Goal: Information Seeking & Learning: Learn about a topic

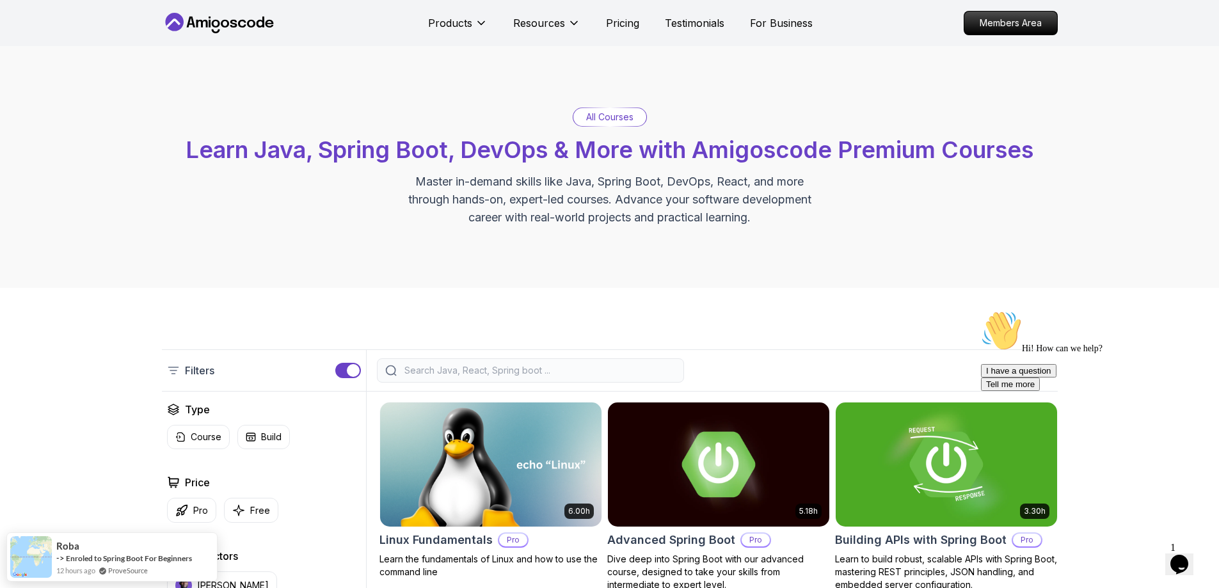
click at [613, 113] on p "All Courses" at bounding box center [609, 117] width 47 height 13
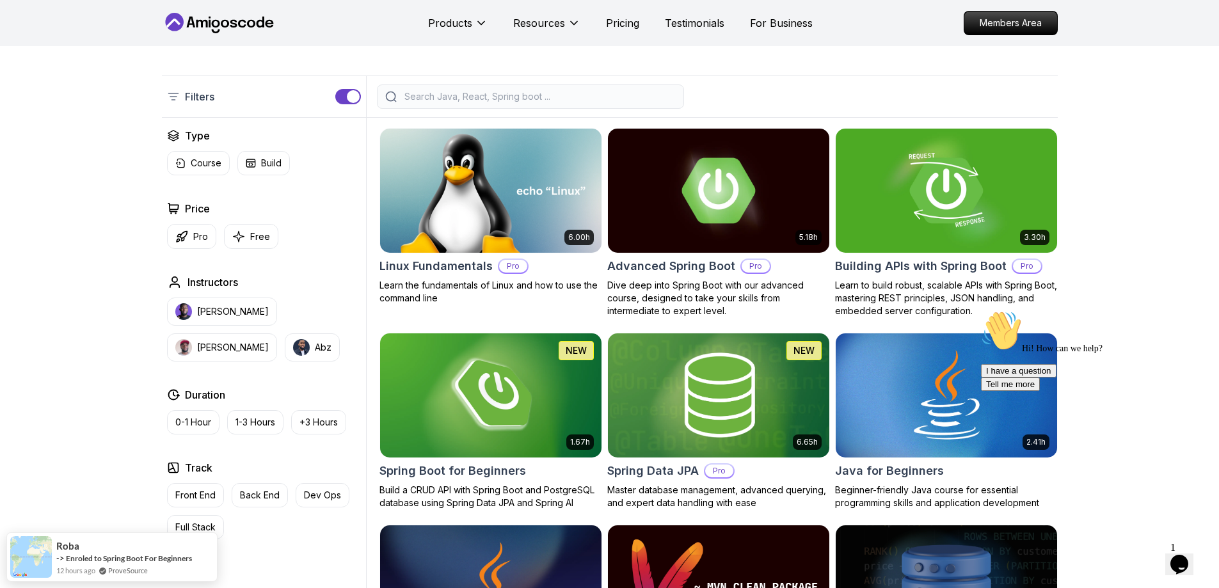
scroll to position [282, 0]
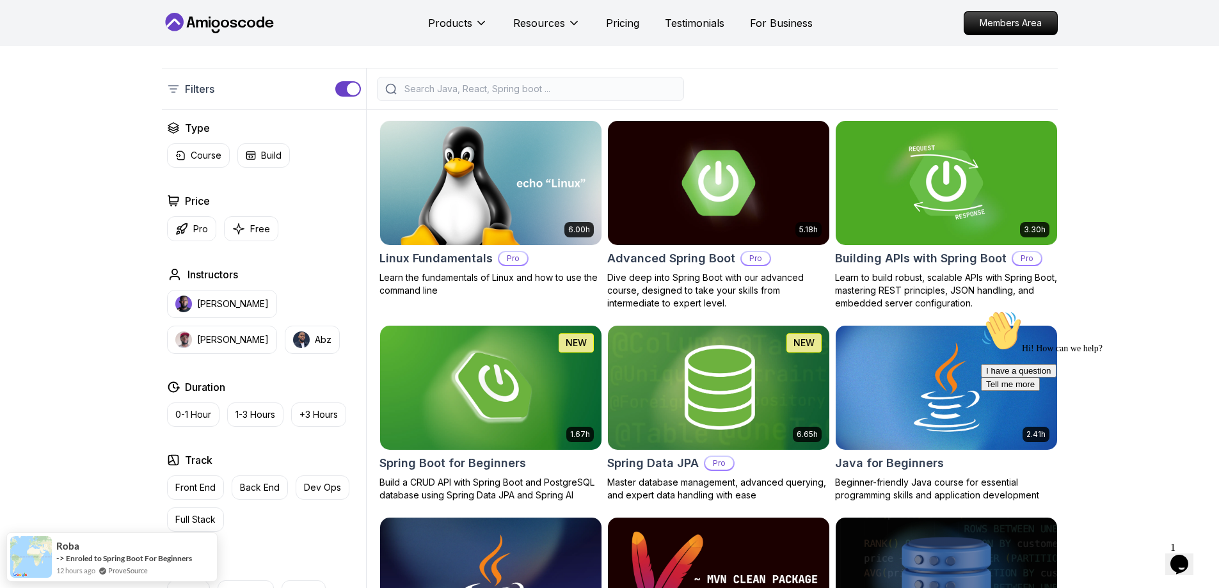
click at [579, 86] on input "search" at bounding box center [539, 89] width 274 height 13
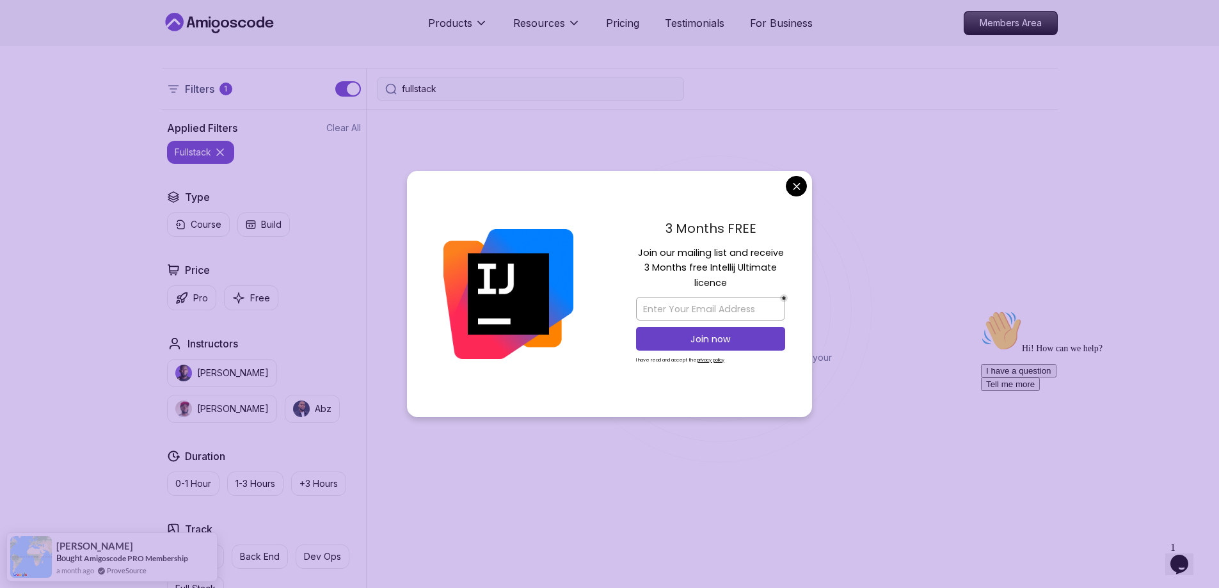
type input "fullstack"
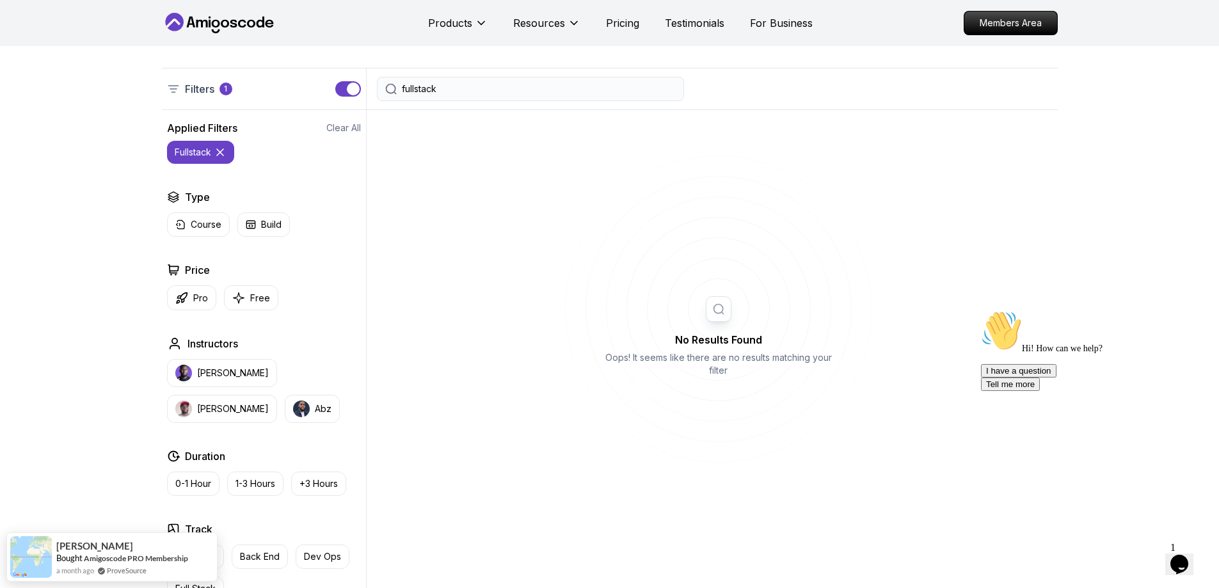
click at [495, 83] on input "fullstack" at bounding box center [539, 89] width 274 height 13
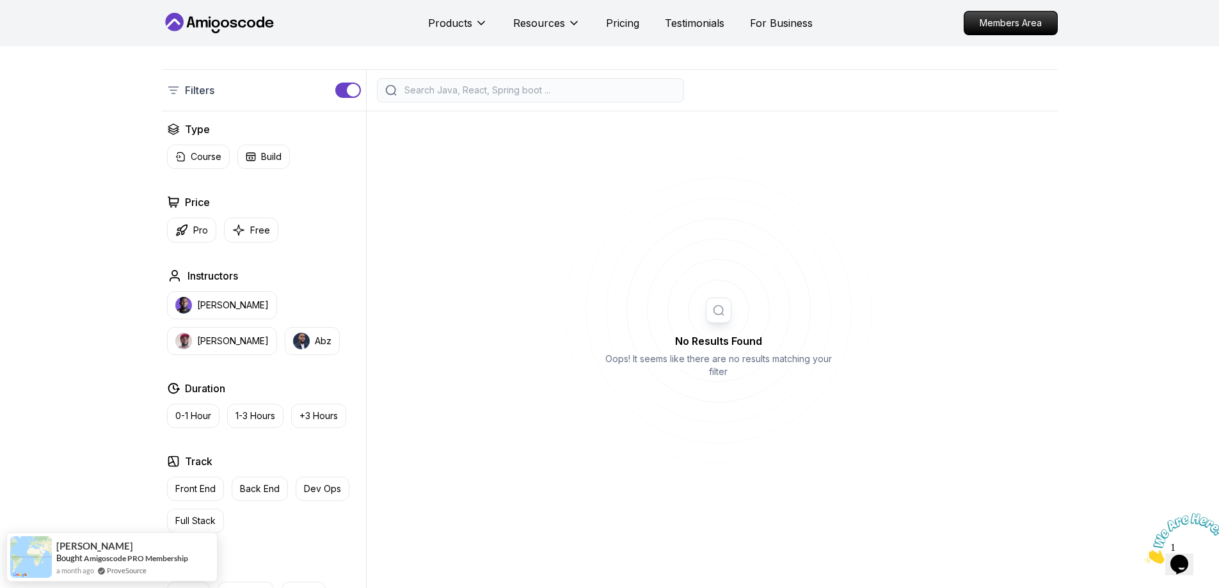
click at [465, 100] on div at bounding box center [530, 90] width 307 height 24
click at [474, 93] on input "search" at bounding box center [539, 90] width 274 height 13
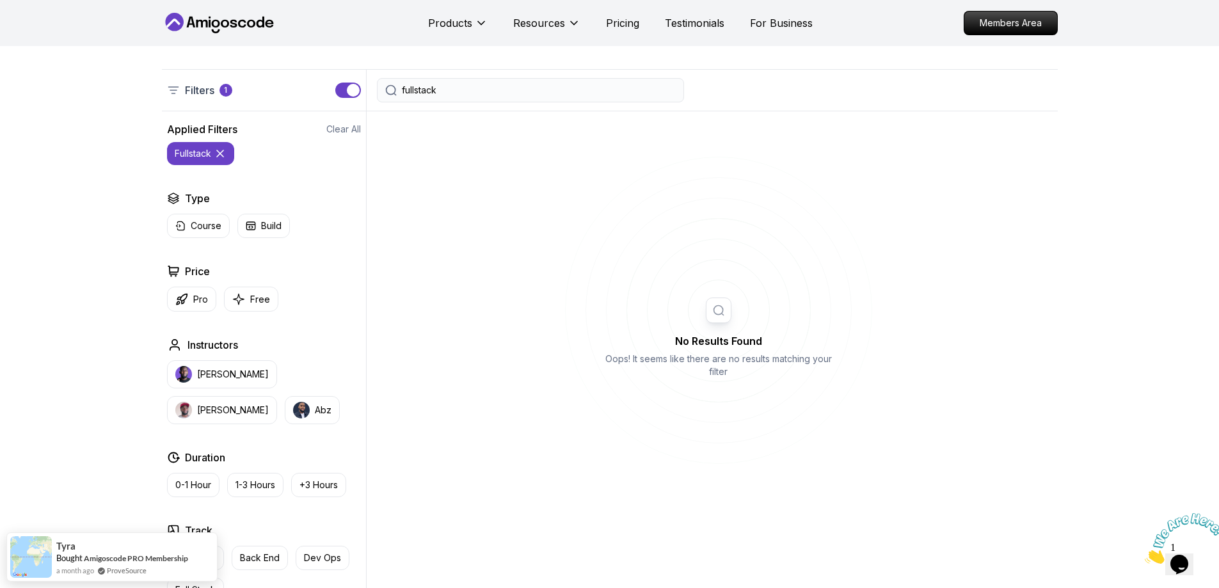
type input "fullstack"
click at [205, 91] on p "Filters" at bounding box center [199, 90] width 29 height 15
click at [217, 150] on icon at bounding box center [220, 153] width 13 height 13
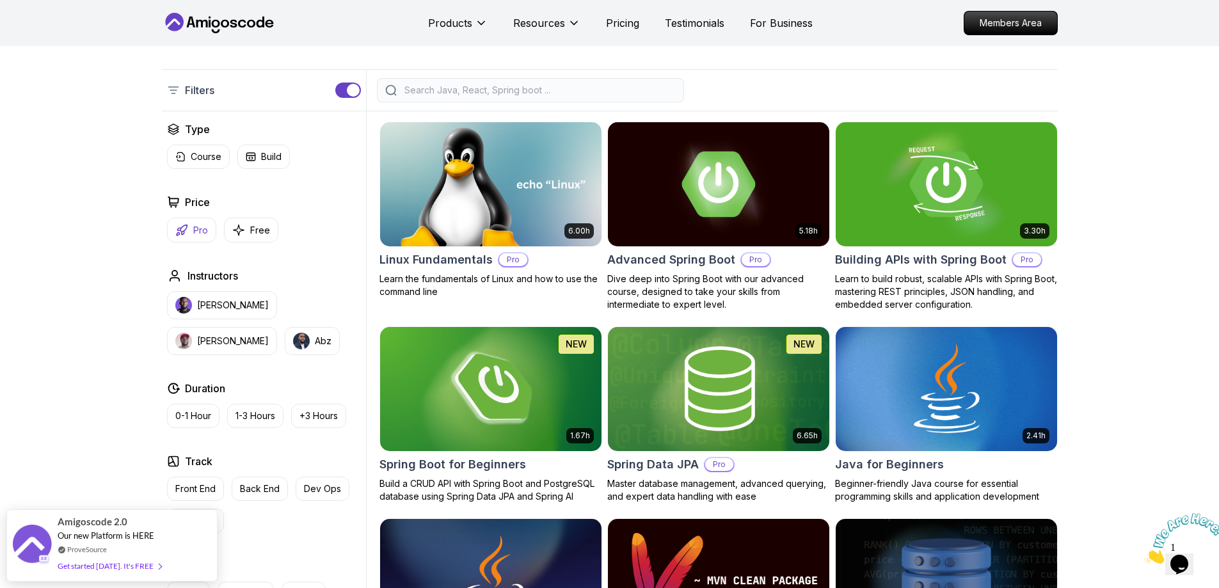
click at [209, 221] on button "Pro" at bounding box center [191, 230] width 49 height 25
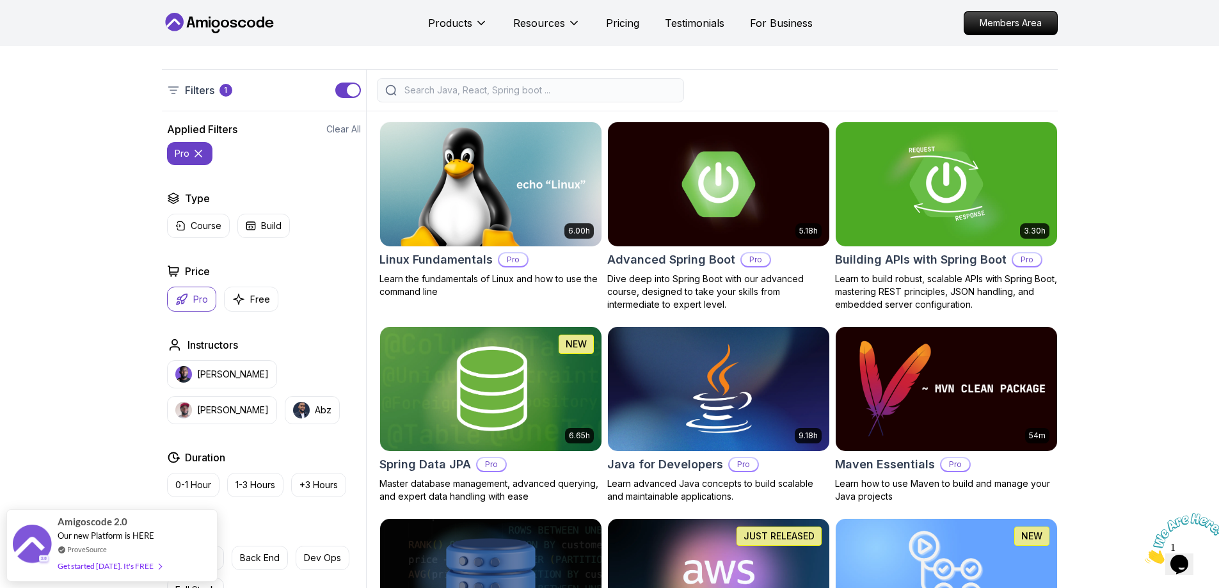
click at [209, 221] on p "Course" at bounding box center [206, 226] width 31 height 13
click at [211, 376] on p "Nelson Djalo" at bounding box center [233, 374] width 72 height 13
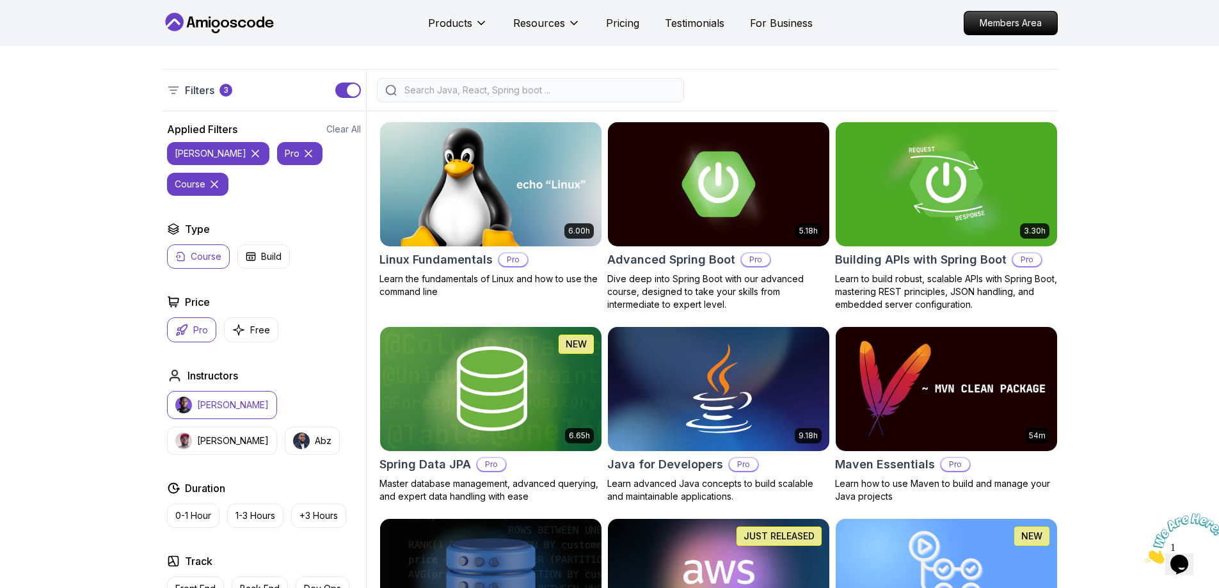
click at [211, 399] on p "Nelson Djalo" at bounding box center [233, 405] width 72 height 13
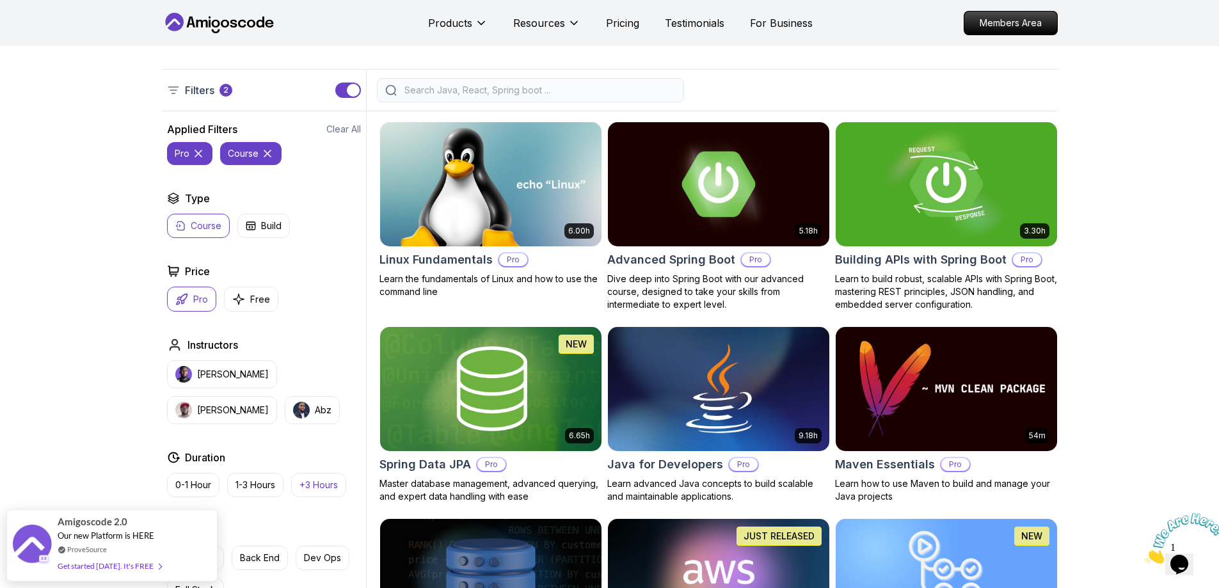
click at [338, 488] on p "+3 Hours" at bounding box center [319, 485] width 38 height 13
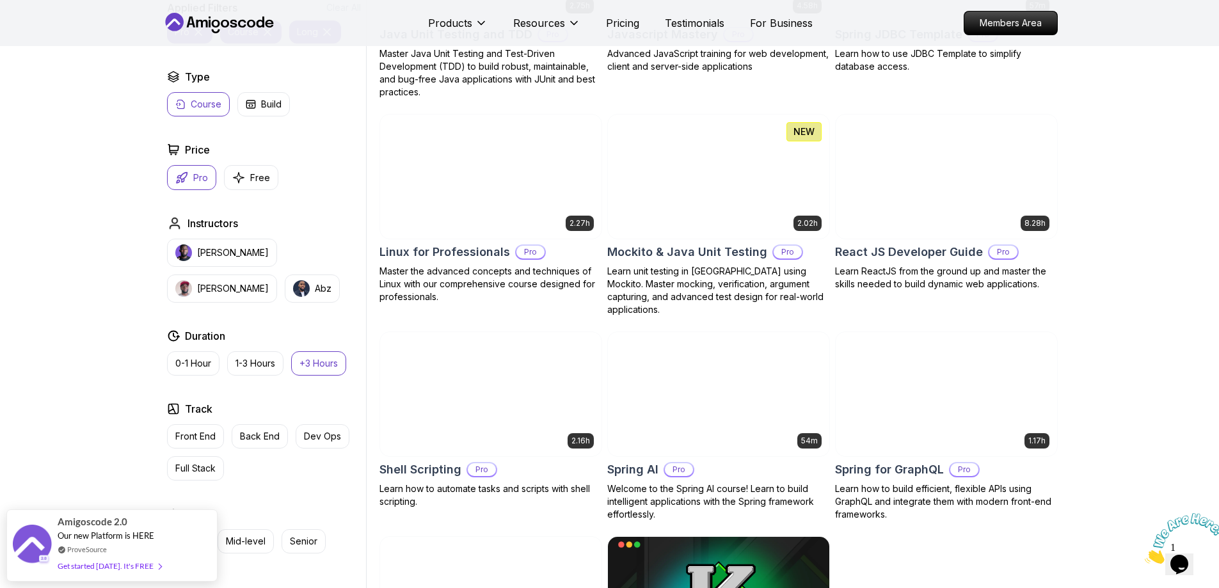
scroll to position [1582, 0]
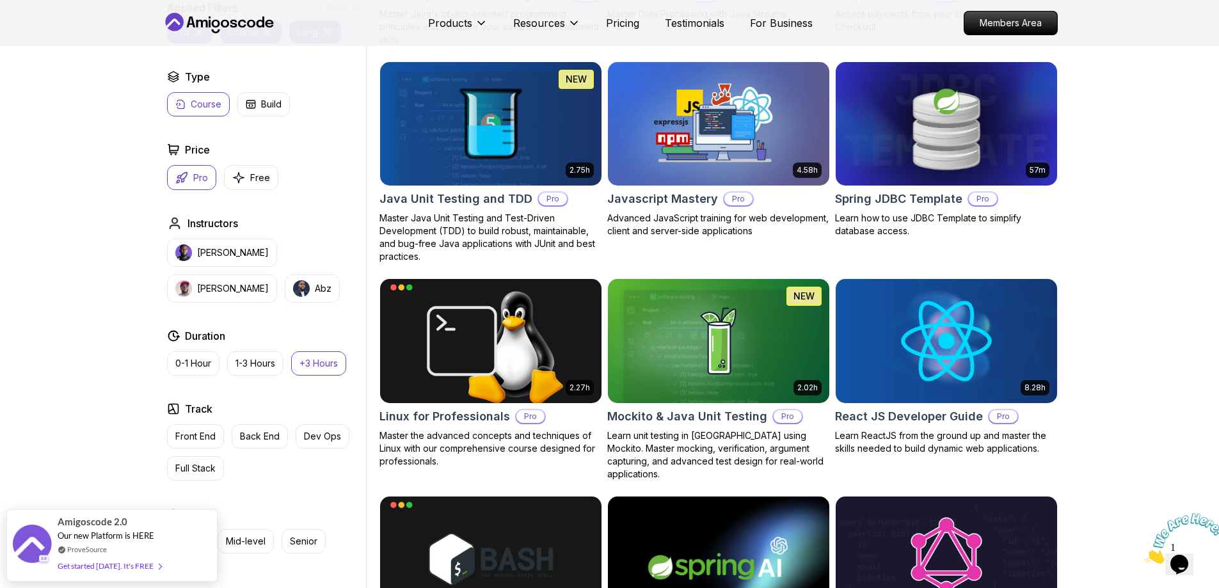
click at [154, 563] on span at bounding box center [158, 560] width 8 height 10
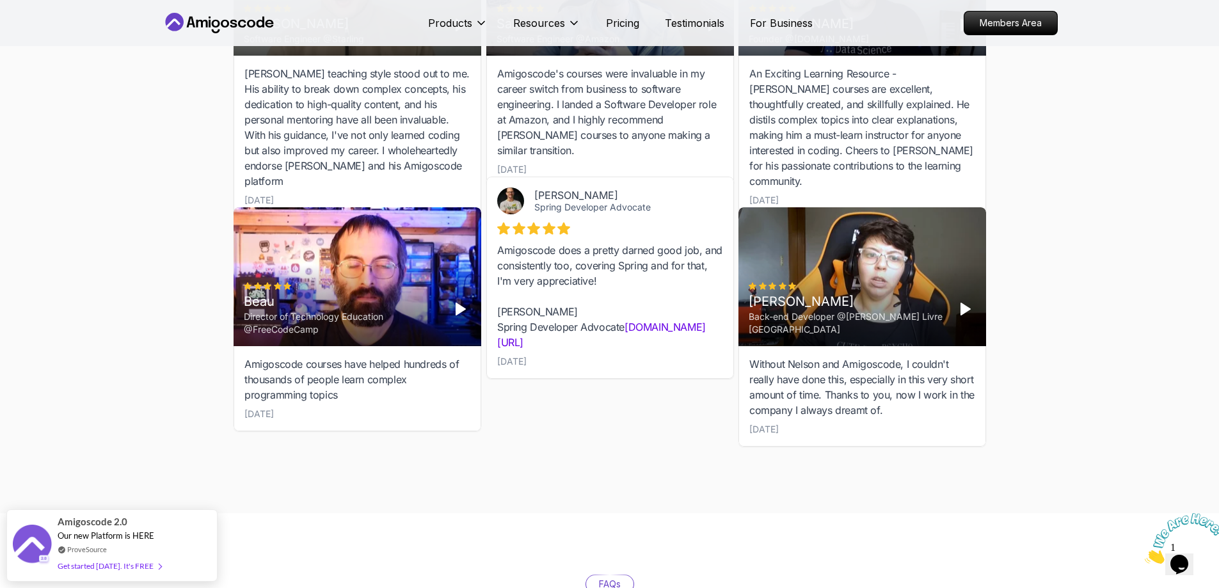
scroll to position [3261, 0]
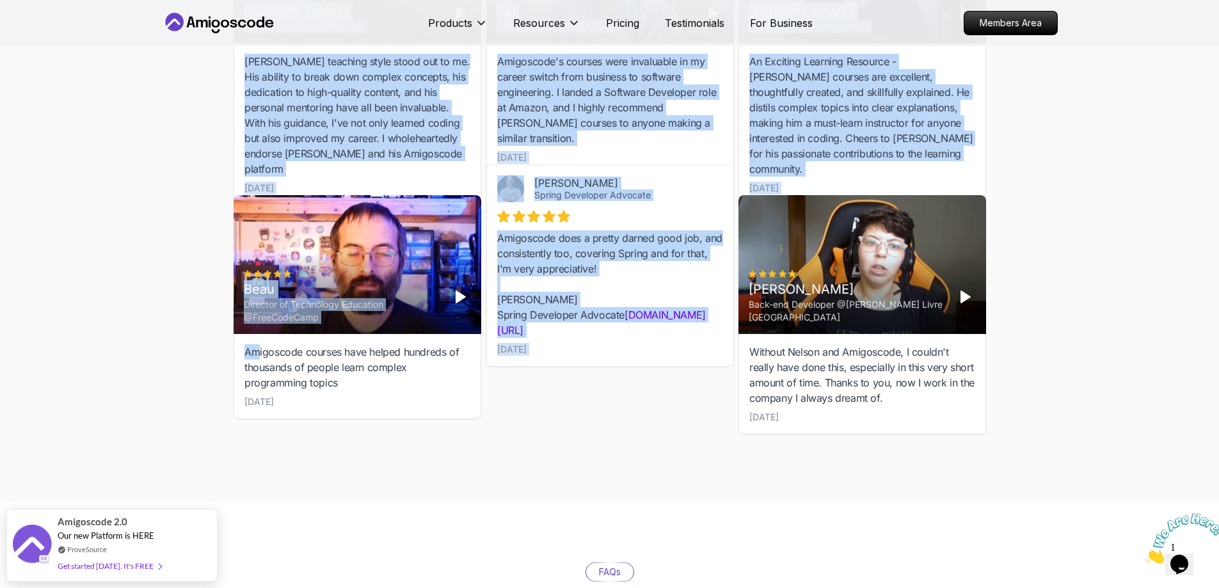
drag, startPoint x: 462, startPoint y: 287, endPoint x: 151, endPoint y: 318, distance: 312.6
click at [151, 318] on div "Students Success Discover How Our Students Succeed See how our students are ach…" at bounding box center [609, 94] width 1219 height 815
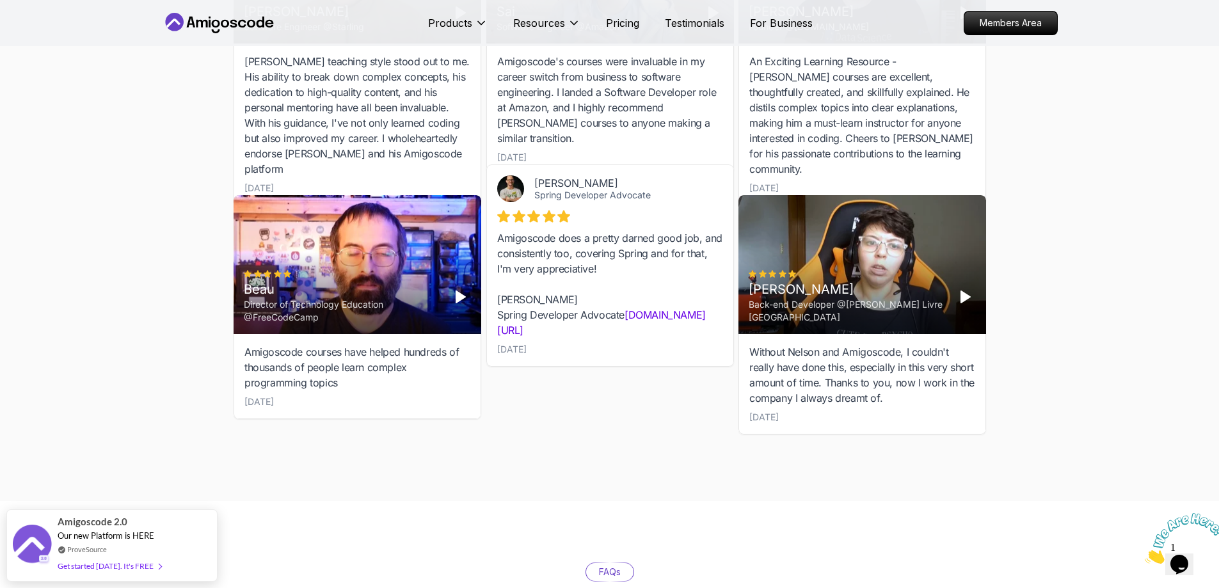
click at [151, 318] on div "Students Success Discover How Our Students Succeed See how our students are ach…" at bounding box center [609, 94] width 1219 height 815
click at [458, 291] on polygon "Play" at bounding box center [460, 297] width 9 height 12
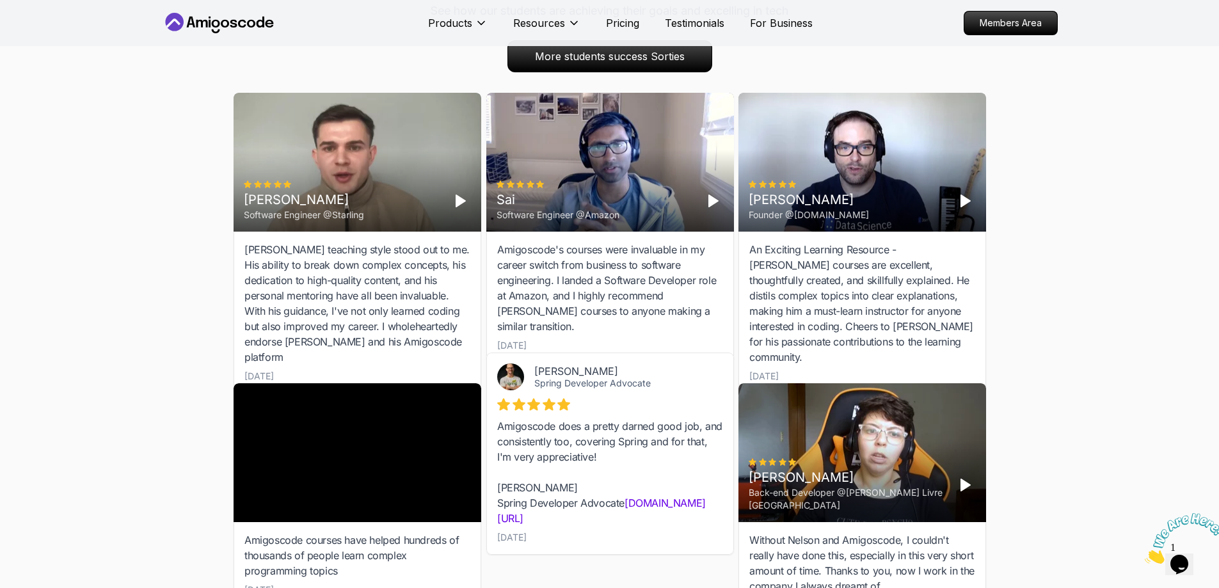
scroll to position [3085, 0]
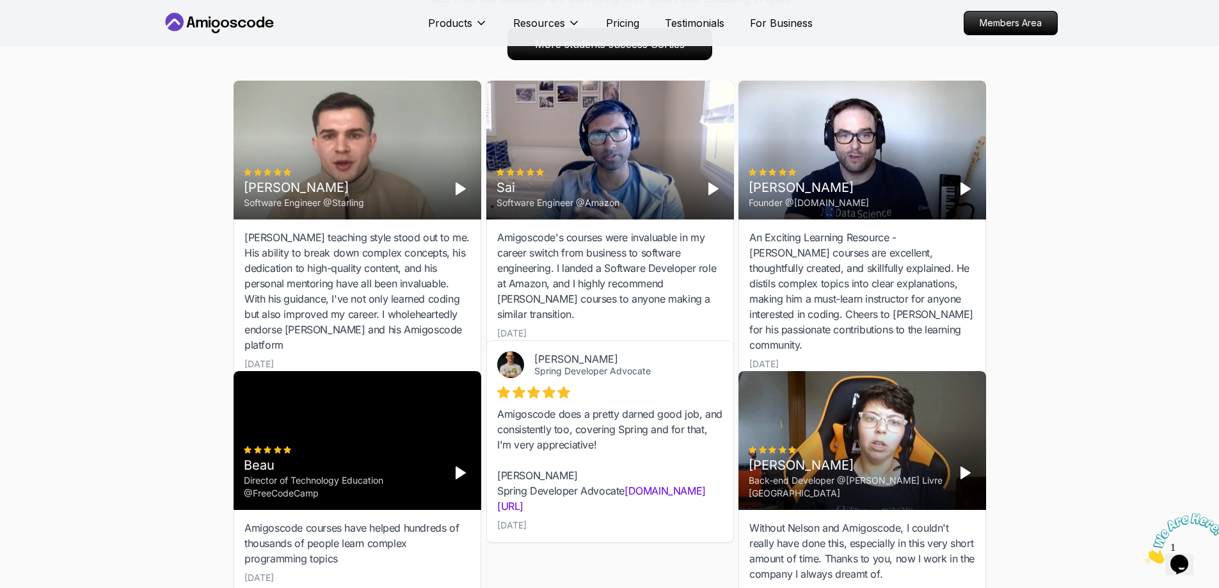
click at [968, 465] on icon "Play" at bounding box center [965, 472] width 15 height 15
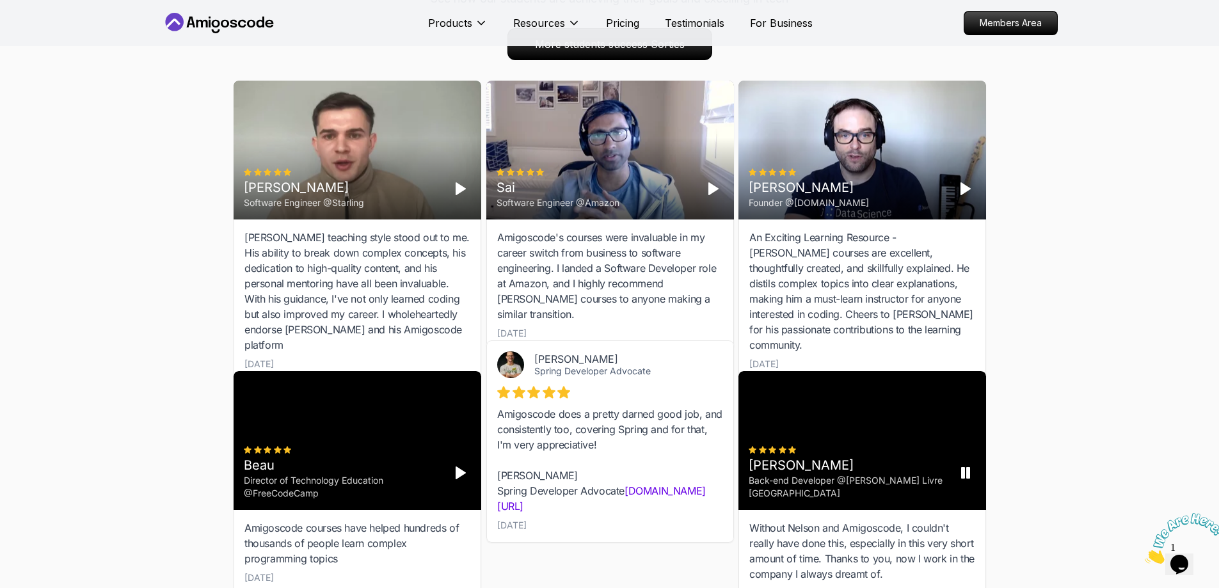
click at [961, 463] on button "Pause" at bounding box center [965, 473] width 20 height 20
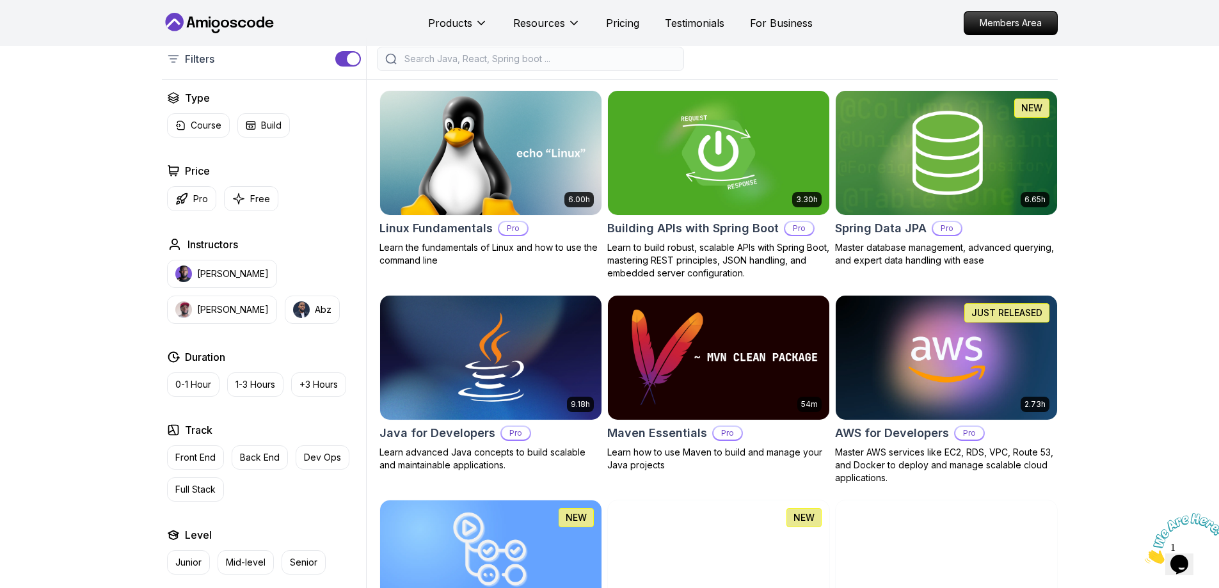
scroll to position [318, 0]
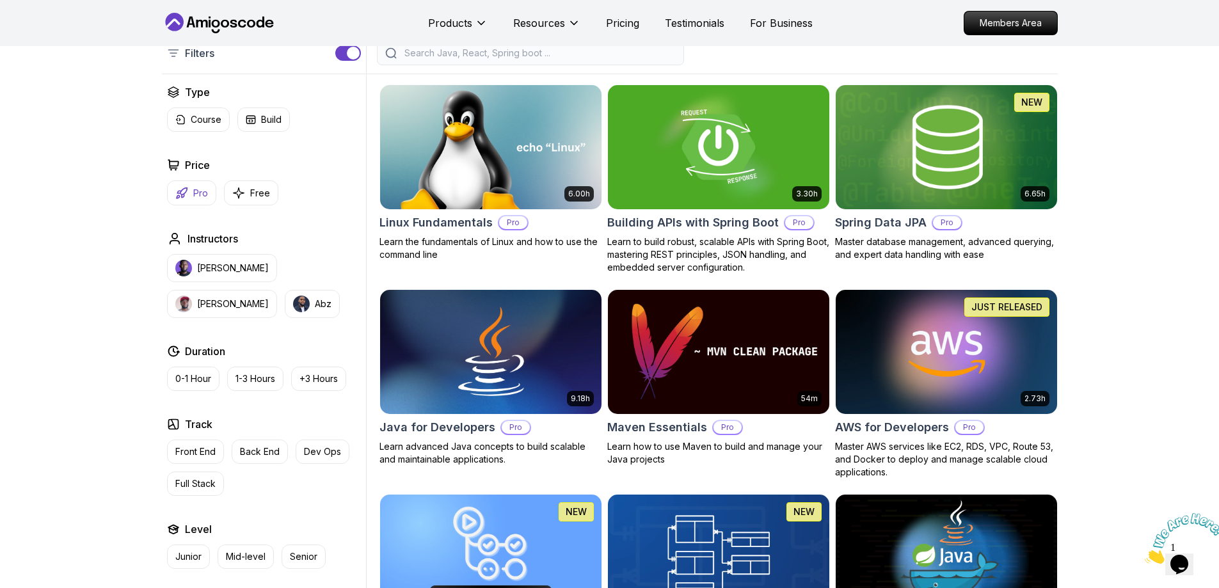
click at [193, 188] on p "Pro" at bounding box center [200, 193] width 15 height 13
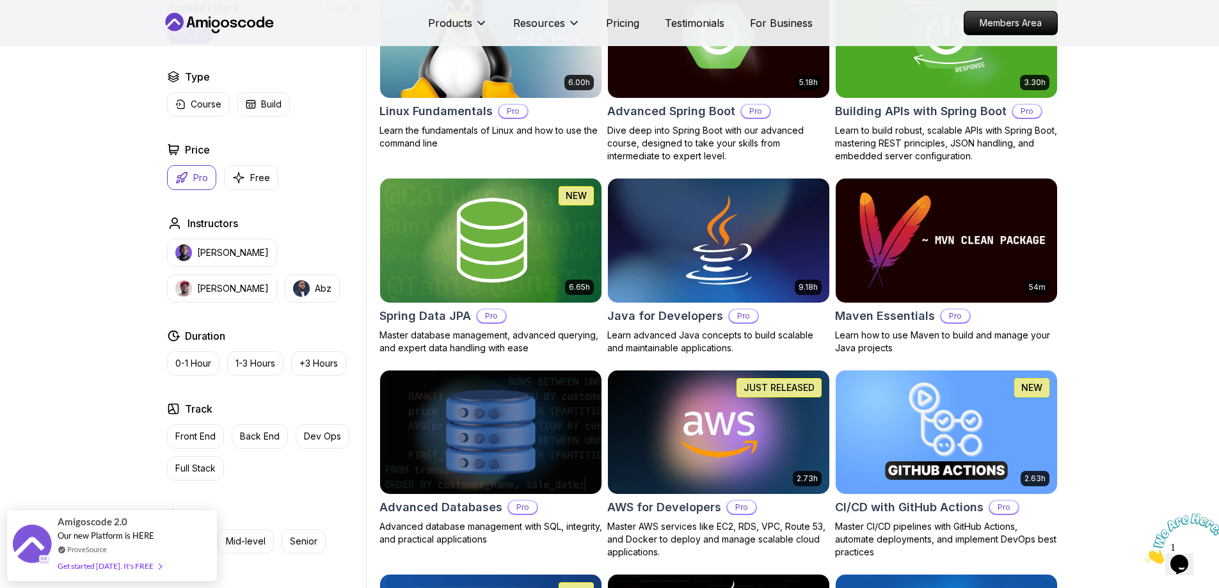
scroll to position [455, 0]
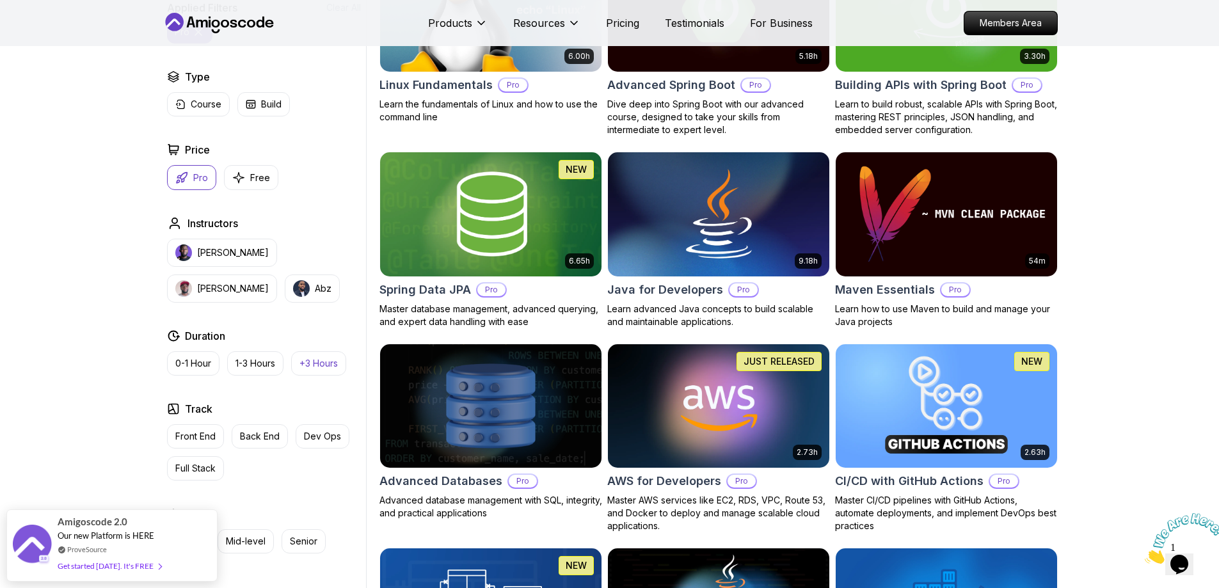
click at [318, 367] on p "+3 Hours" at bounding box center [319, 363] width 38 height 13
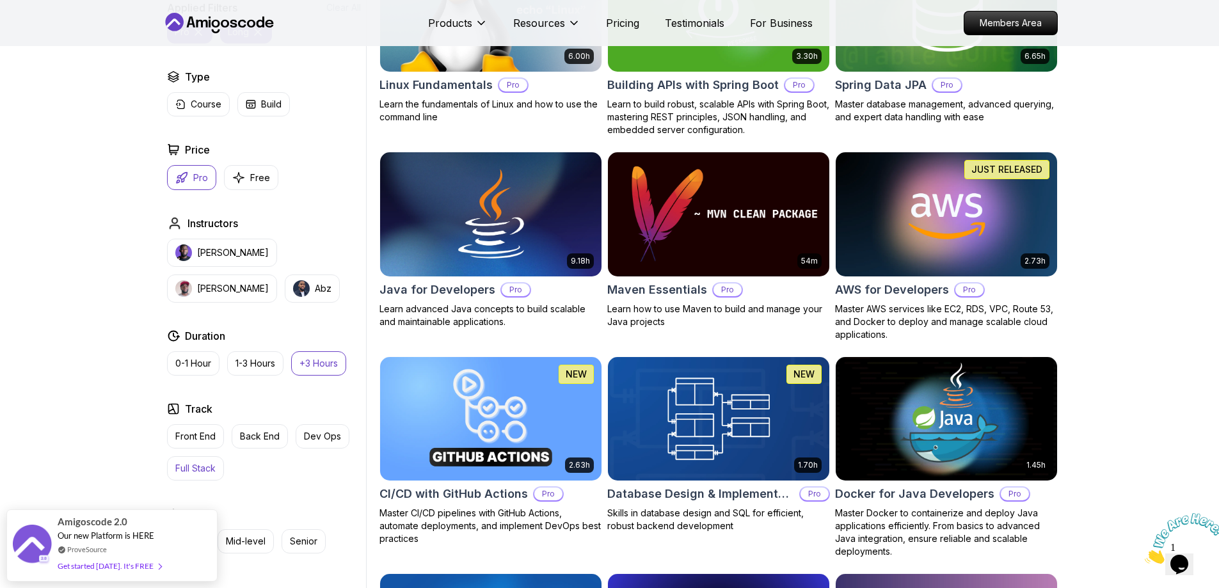
click at [213, 467] on p "Full Stack" at bounding box center [195, 468] width 40 height 13
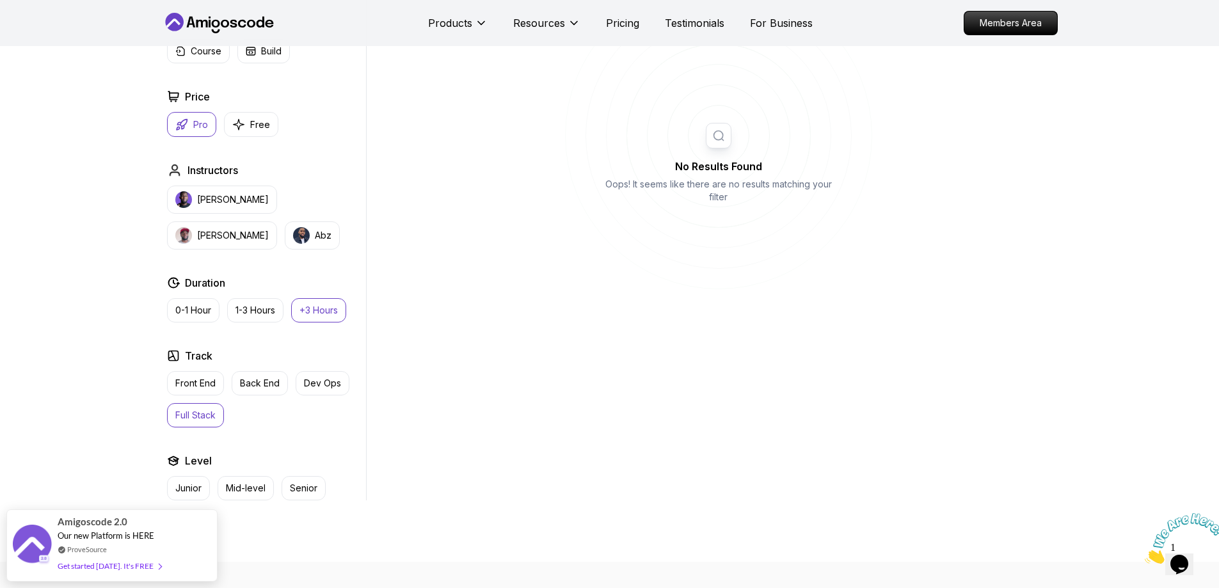
click at [199, 138] on div "Applied Filters Clear All fullstack pro long Type Course Build Price Pro Free I…" at bounding box center [264, 224] width 204 height 554
click at [199, 134] on button "Pro" at bounding box center [191, 124] width 49 height 25
click at [324, 303] on button "+3 Hours" at bounding box center [318, 310] width 55 height 24
click at [202, 408] on button "Full Stack" at bounding box center [195, 415] width 57 height 24
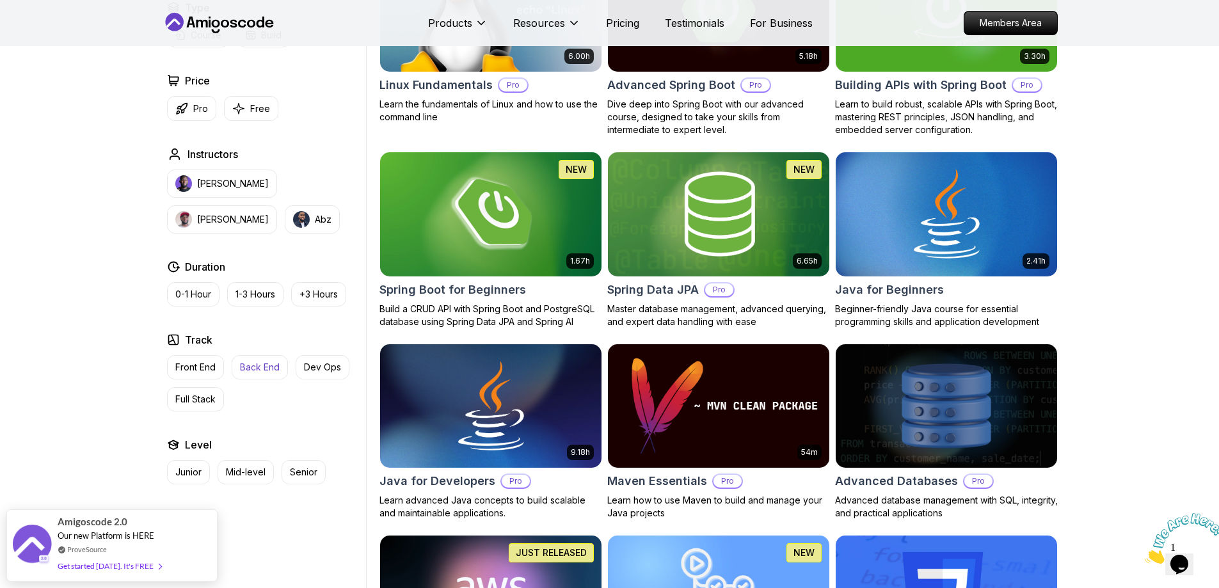
click at [256, 370] on p "Back End" at bounding box center [260, 367] width 40 height 13
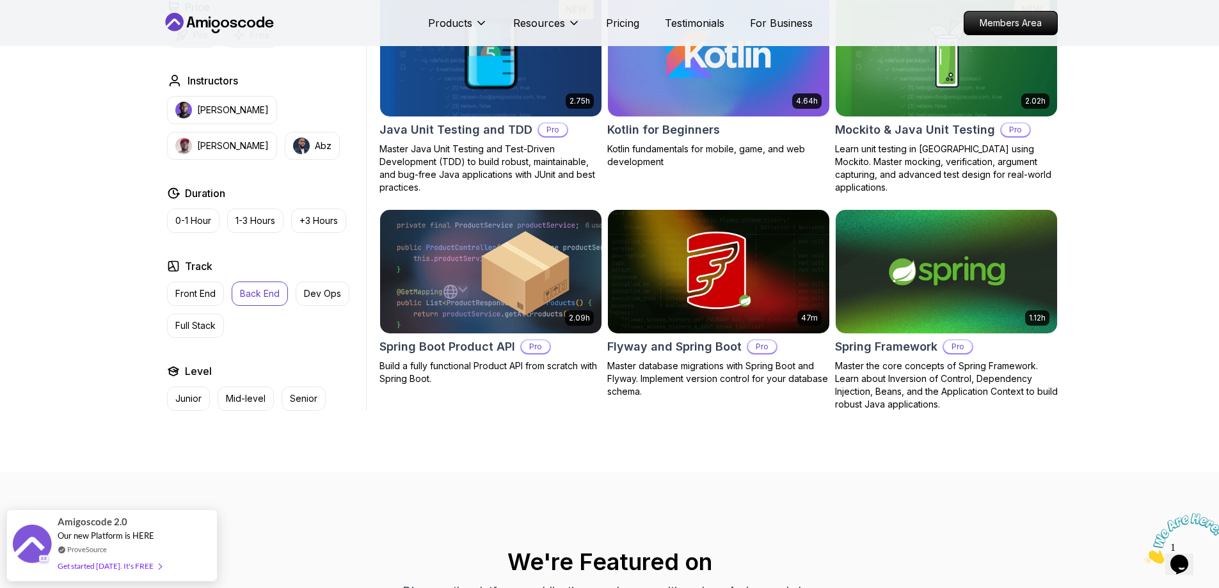
scroll to position [1416, 0]
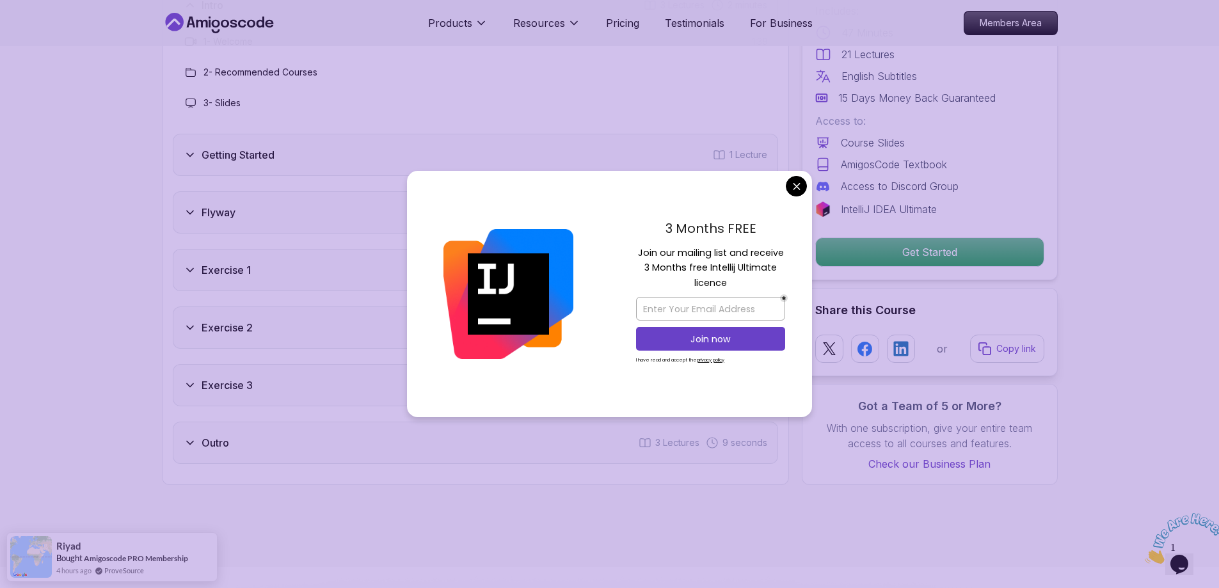
scroll to position [1664, 0]
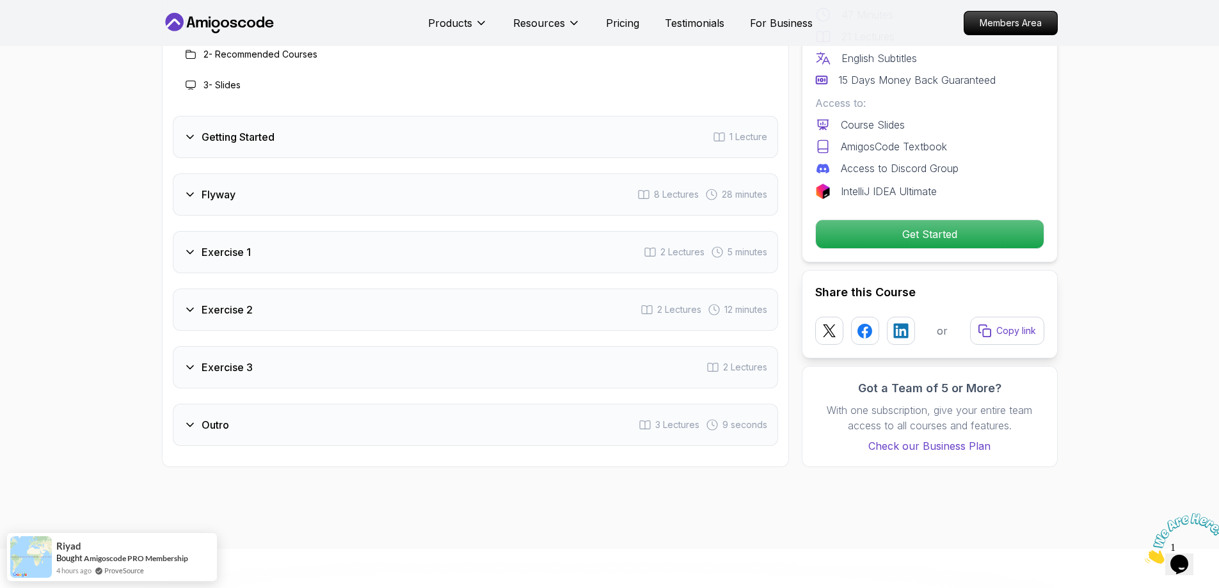
click at [531, 132] on div "Getting Started 1 Lecture" at bounding box center [476, 137] width 606 height 42
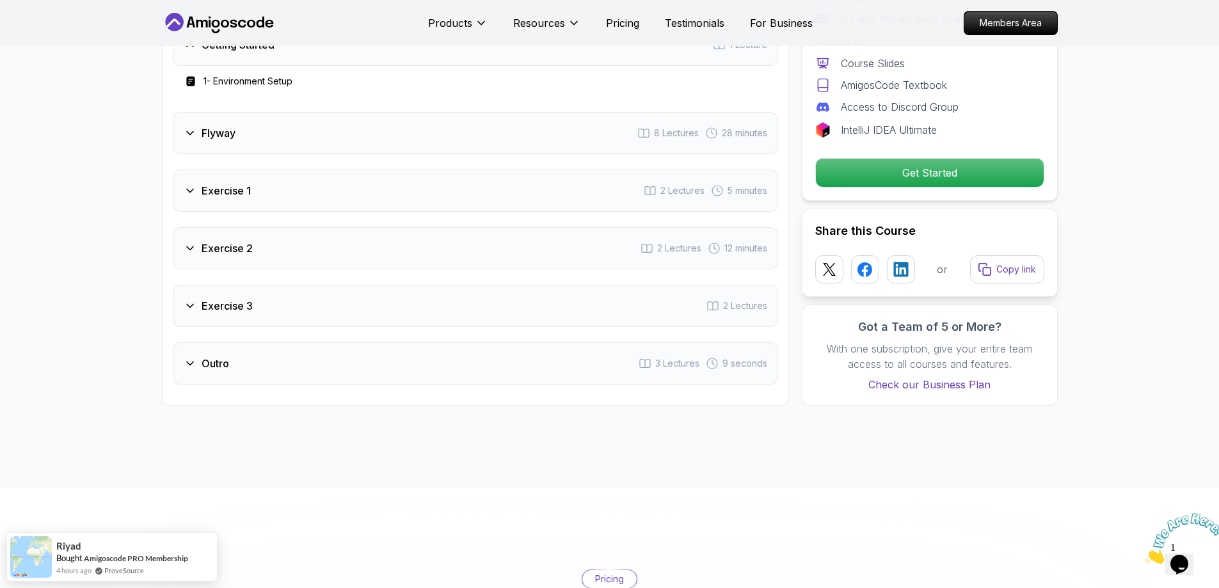
click at [197, 131] on div "Flyway" at bounding box center [210, 132] width 52 height 15
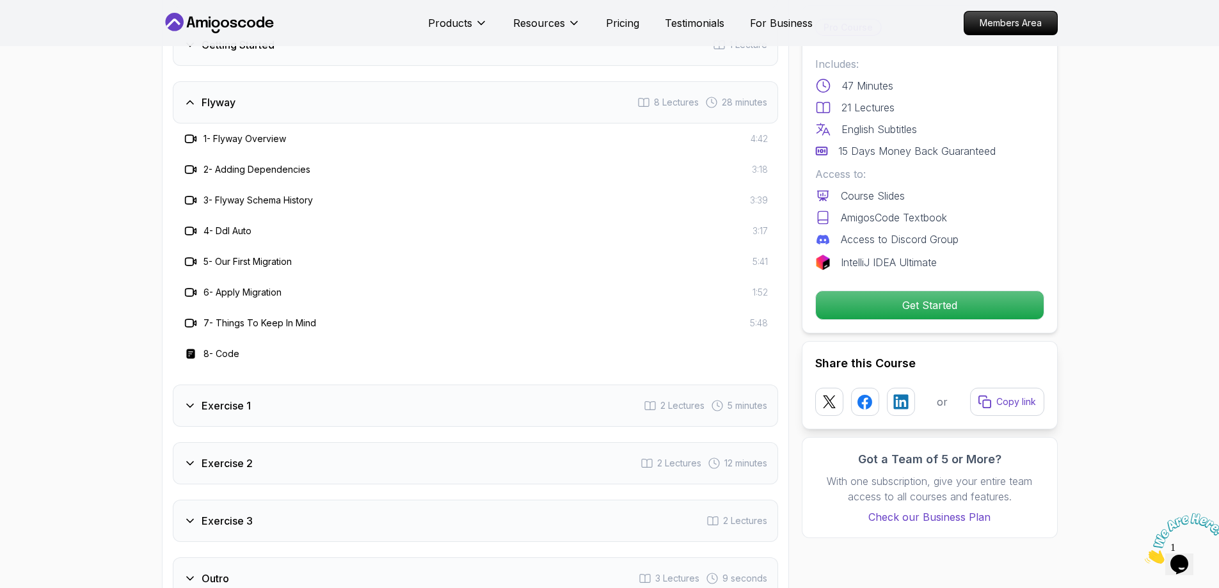
click at [221, 409] on h3 "Exercise 1" at bounding box center [226, 405] width 49 height 15
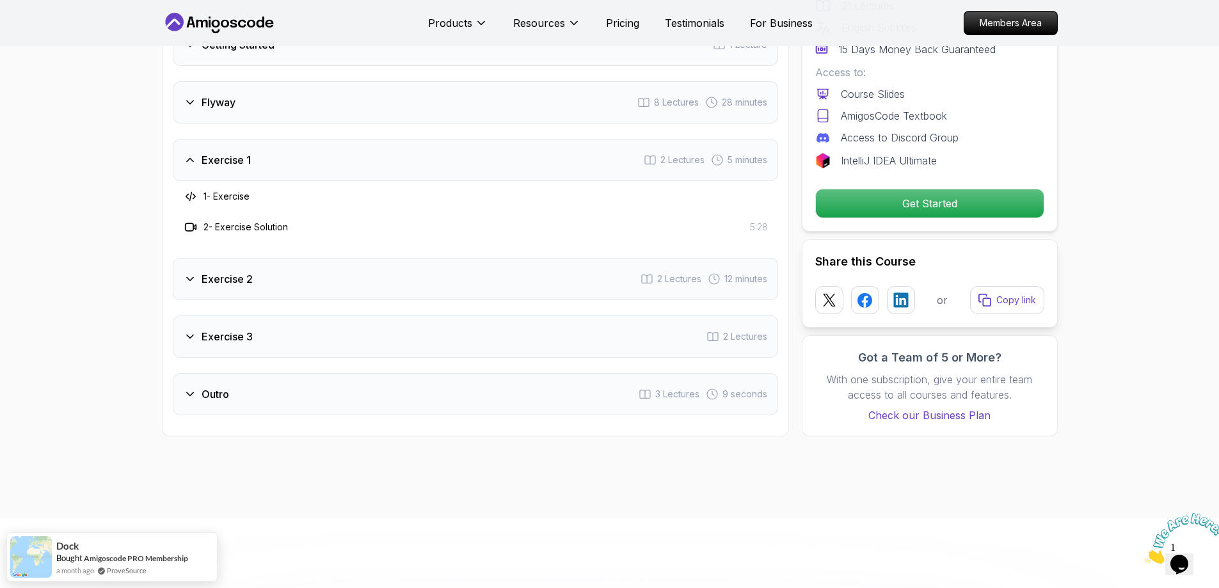
click at [232, 273] on h3 "Exercise 2" at bounding box center [227, 278] width 51 height 15
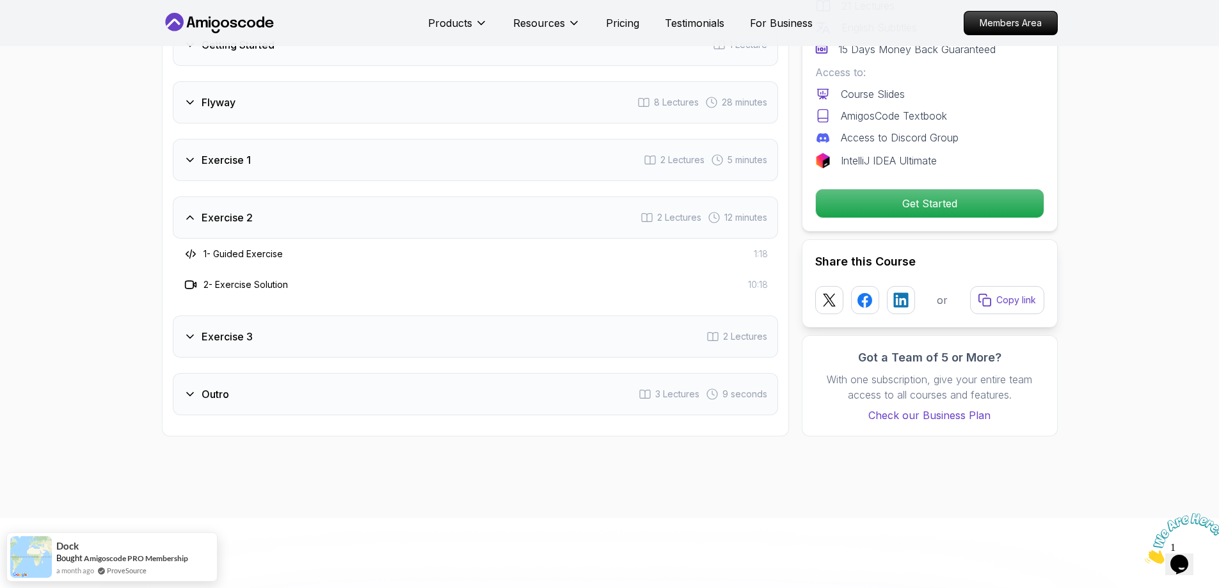
click at [219, 339] on h3 "Exercise 3" at bounding box center [227, 336] width 51 height 15
click at [215, 397] on h3 "Outro" at bounding box center [216, 394] width 28 height 15
